Goal: Transaction & Acquisition: Download file/media

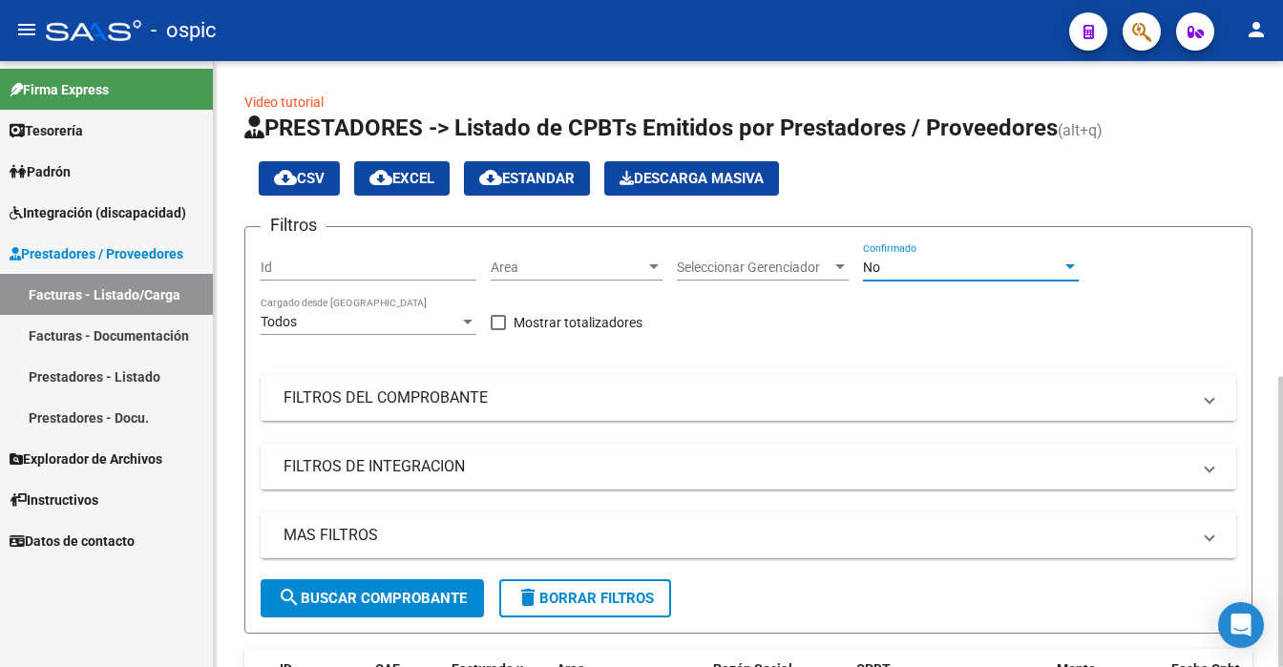
click at [953, 273] on div "No" at bounding box center [962, 268] width 199 height 16
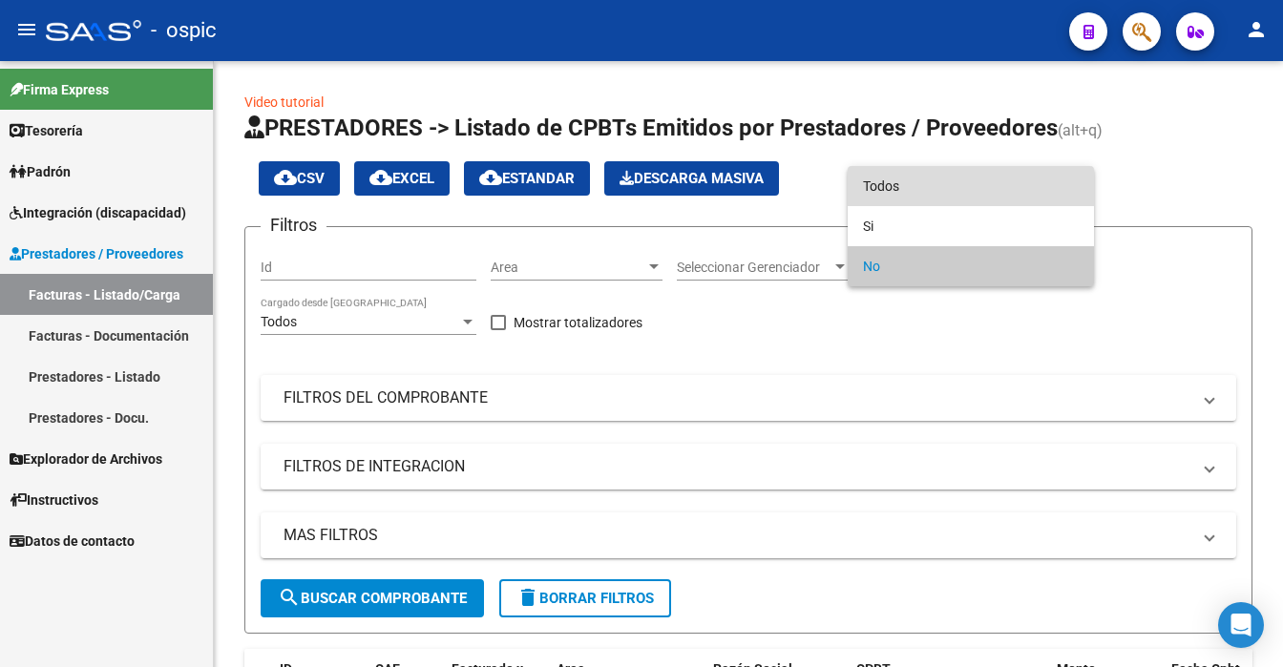
click at [937, 190] on span "Todos" at bounding box center [971, 186] width 216 height 40
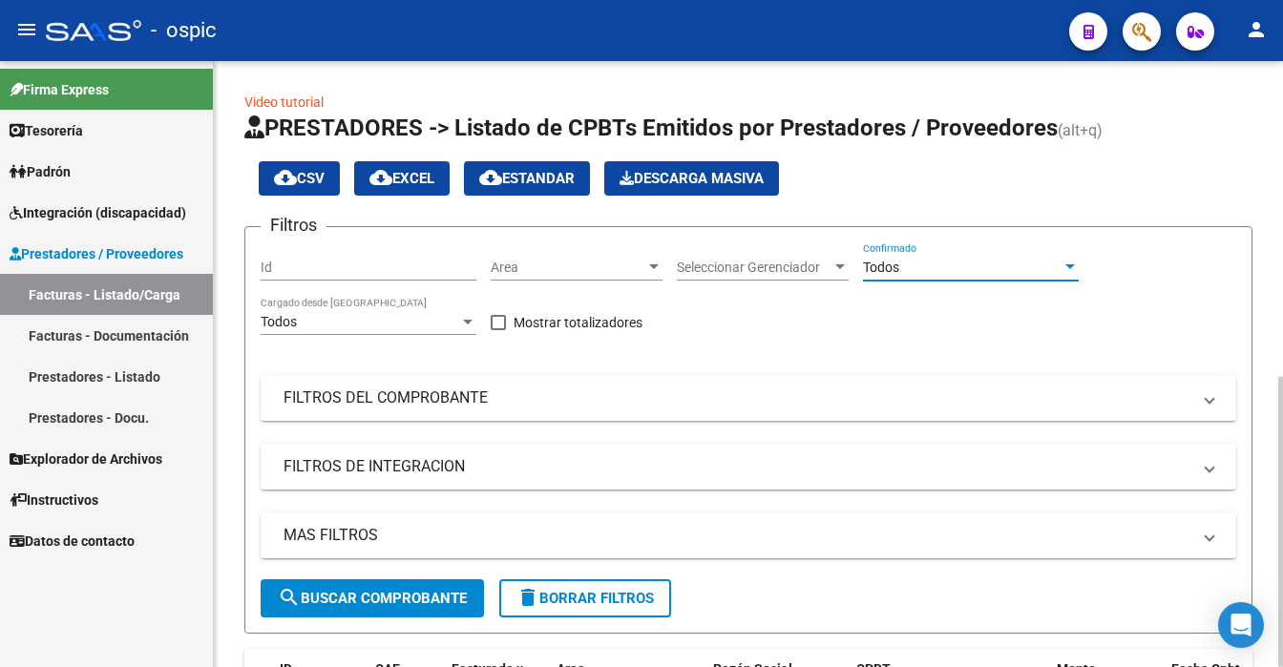
scroll to position [605, 0]
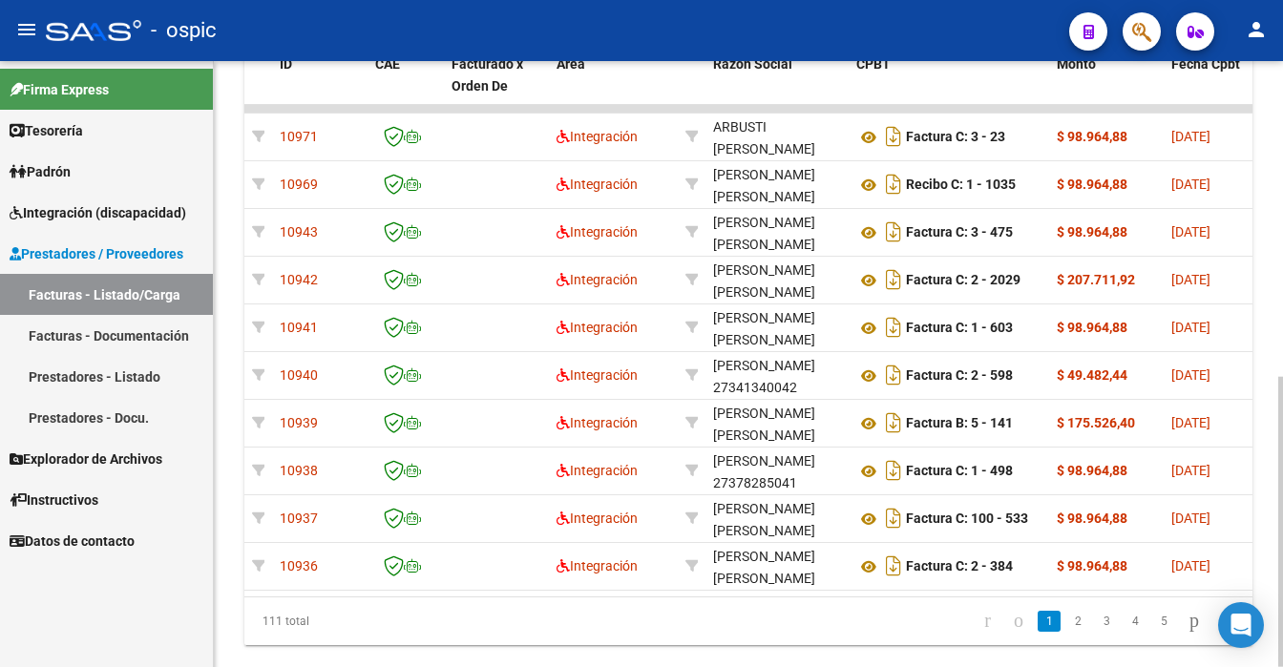
click at [1281, 517] on div at bounding box center [1280, 364] width 5 height 606
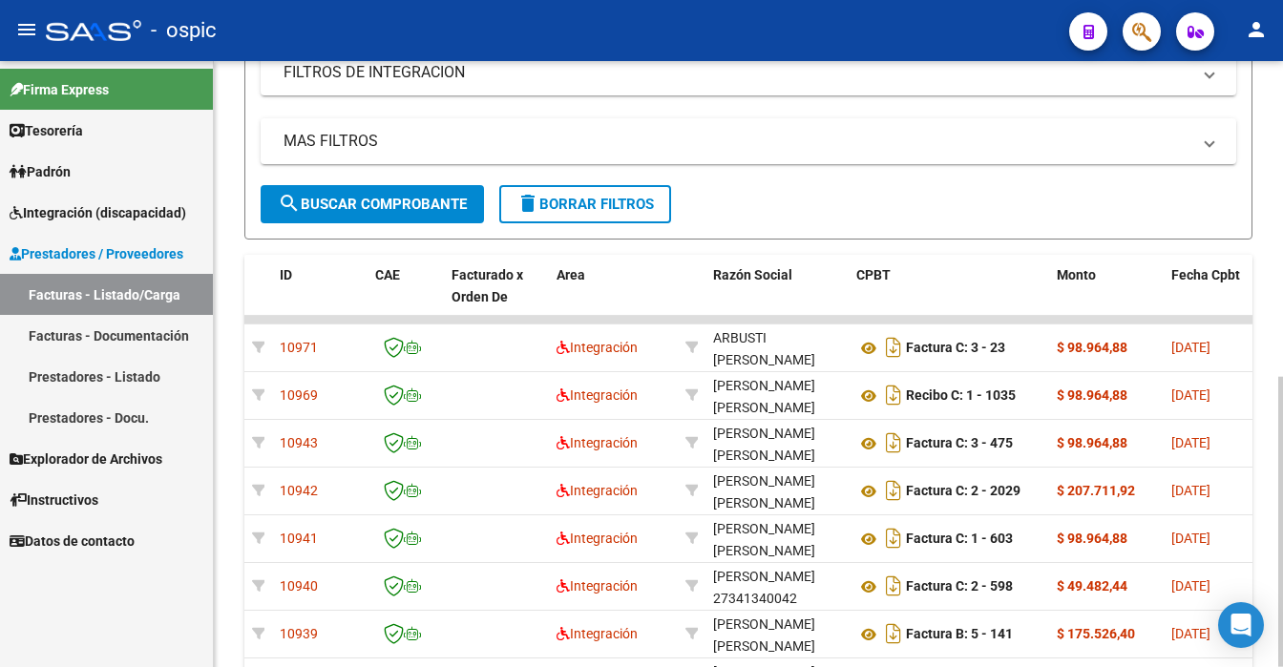
click at [1275, 357] on div "Video tutorial PRESTADORES -> Listado de CPBTs Emitidos por Prestadores / Prove…" at bounding box center [751, 292] width 1074 height 1250
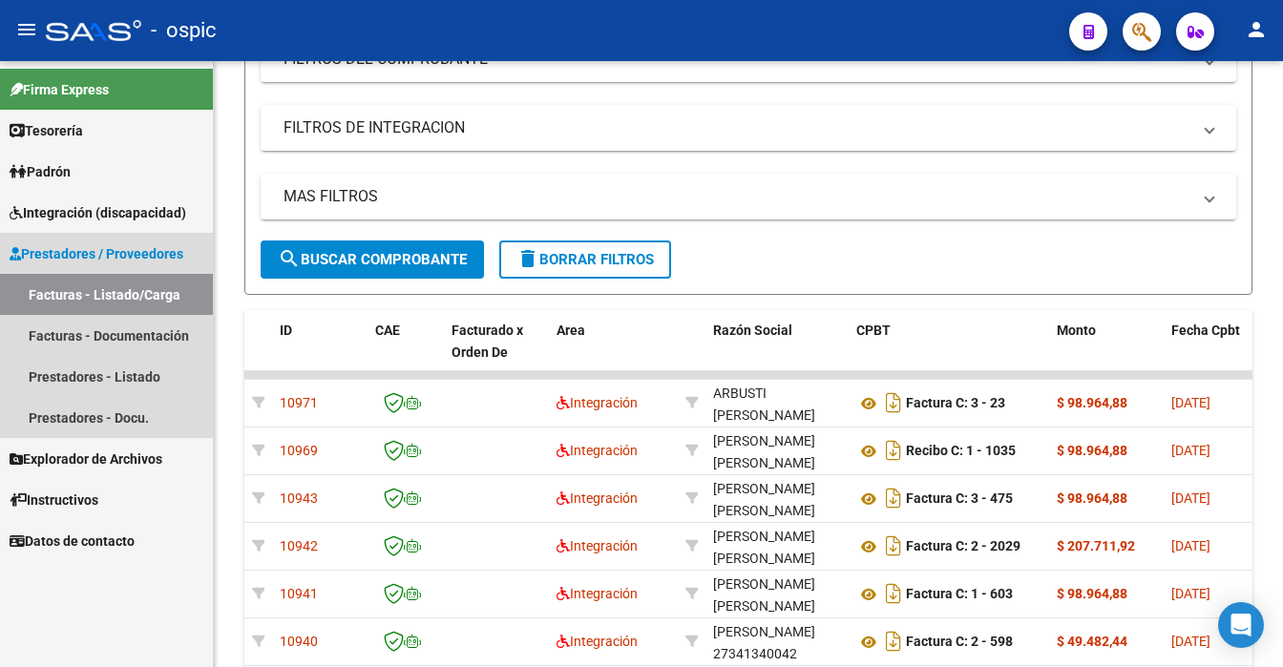
click at [99, 294] on link "Facturas - Listado/Carga" at bounding box center [106, 294] width 213 height 41
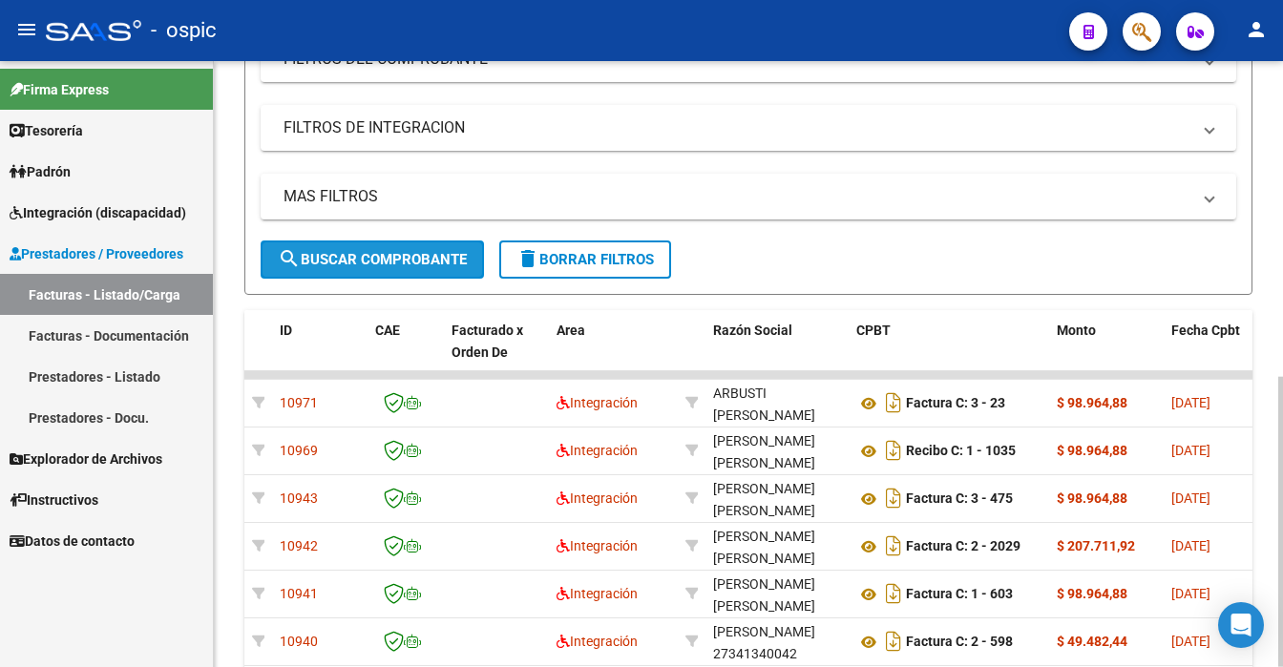
click at [367, 264] on span "search Buscar Comprobante" at bounding box center [372, 259] width 189 height 17
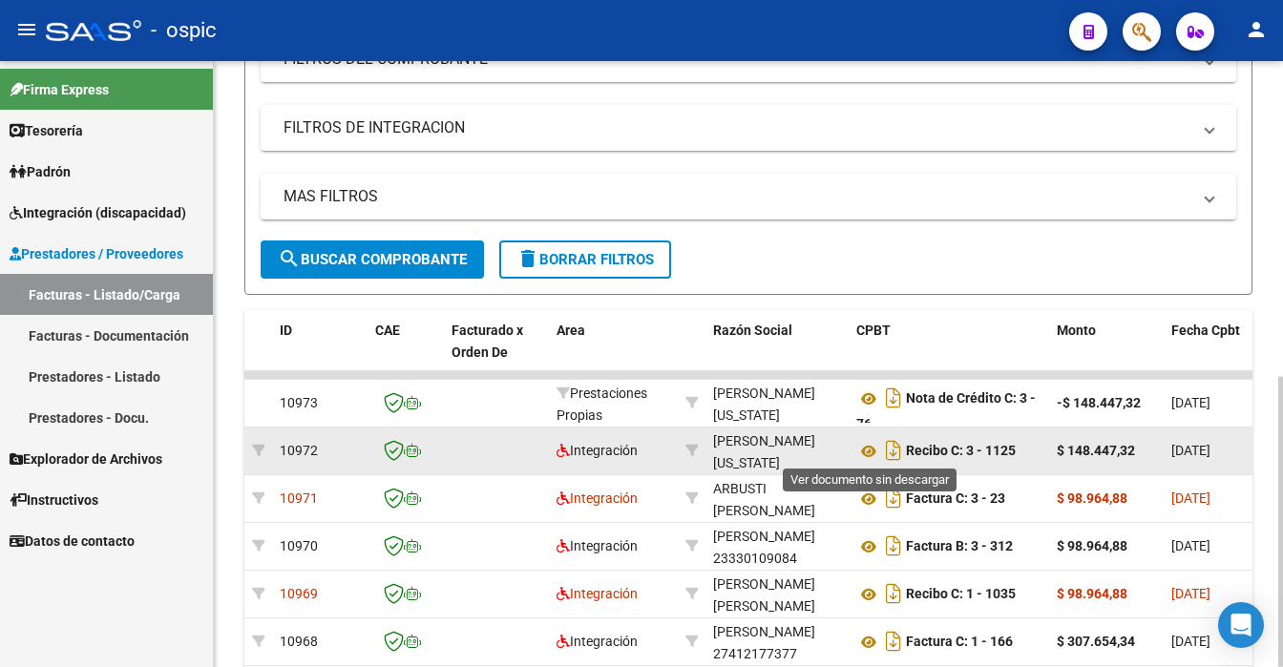
drag, startPoint x: 869, startPoint y: 451, endPoint x: 846, endPoint y: 458, distance: 23.9
click at [868, 451] on icon at bounding box center [868, 451] width 25 height 23
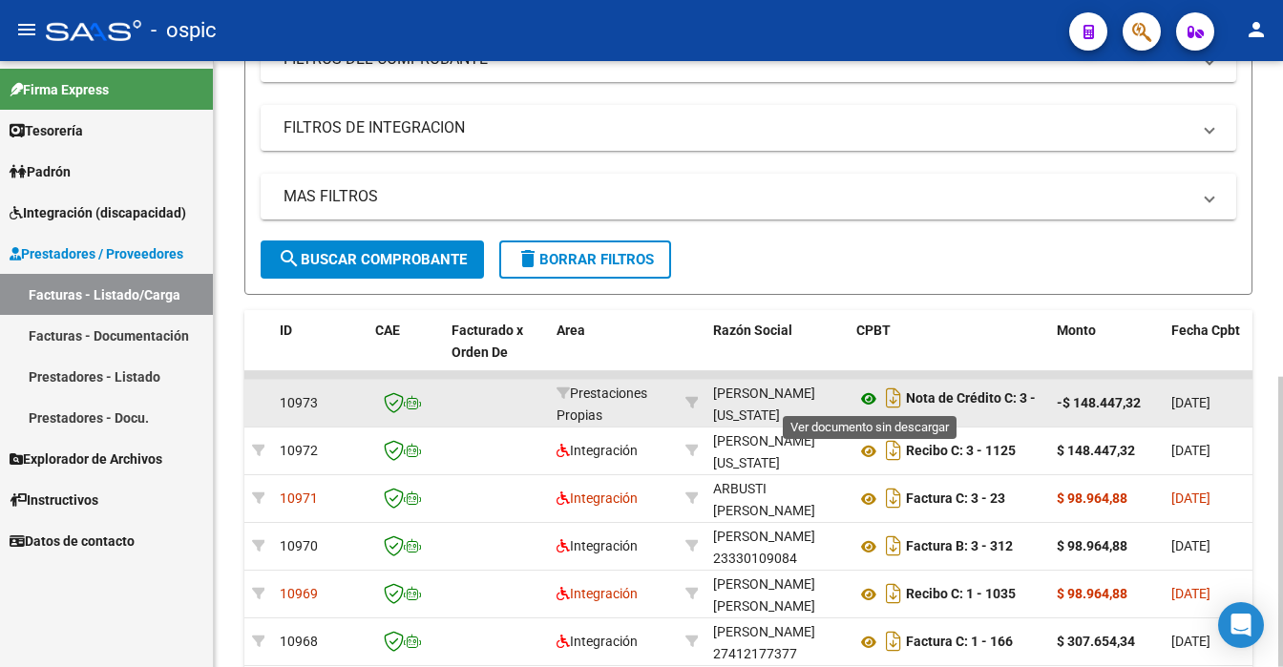
click at [870, 401] on icon at bounding box center [868, 399] width 25 height 23
click at [870, 395] on icon at bounding box center [868, 399] width 25 height 23
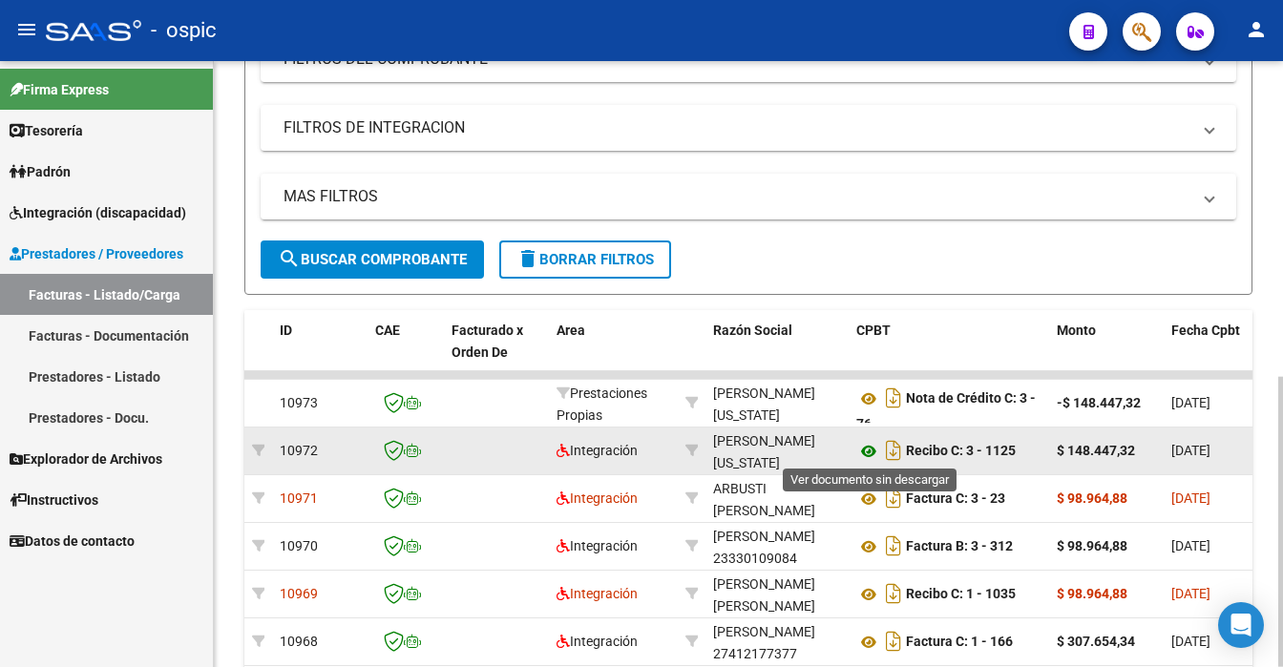
click at [870, 441] on icon at bounding box center [868, 451] width 25 height 23
